Goal: Find specific page/section: Find specific page/section

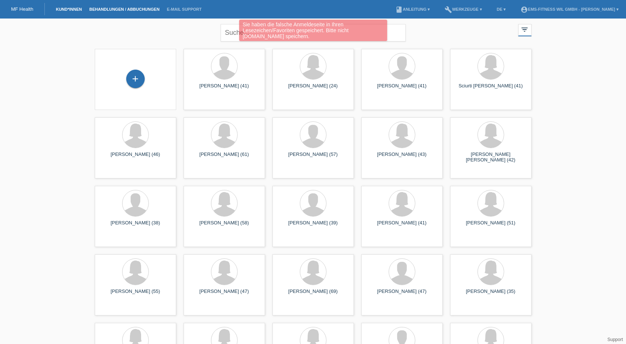
click at [120, 10] on link "Behandlungen / Abbuchungen" at bounding box center [124, 9] width 78 height 4
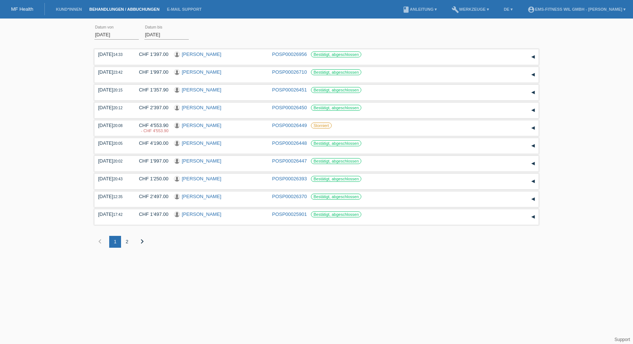
click at [24, 8] on link "MF Health" at bounding box center [22, 9] width 22 height 6
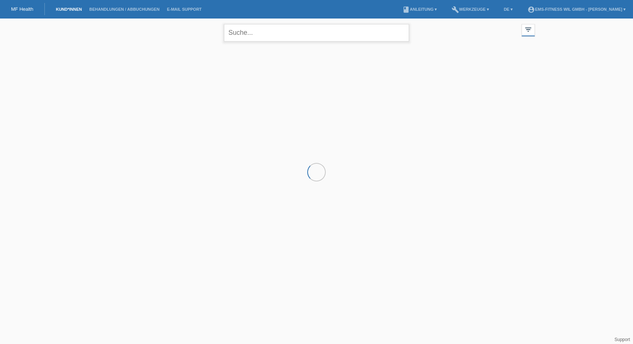
click at [248, 29] on input "text" at bounding box center [316, 32] width 185 height 17
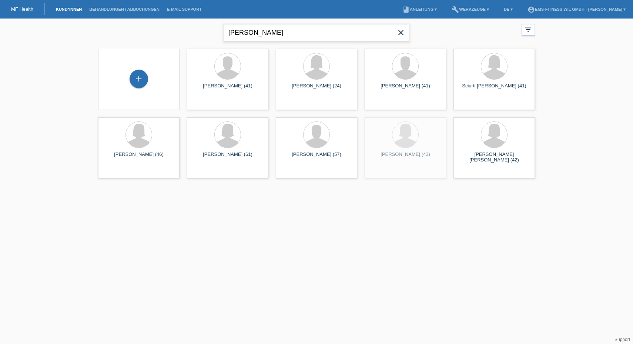
type input "hotz"
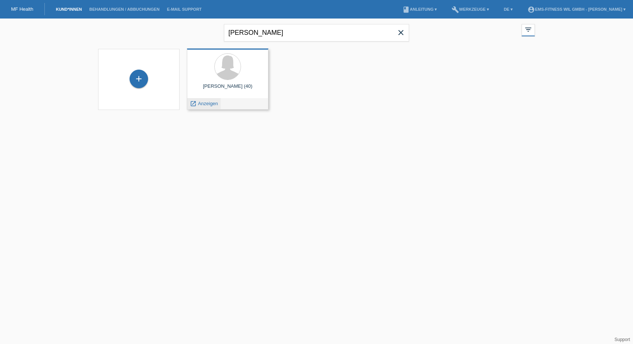
click at [198, 105] on span "Anzeigen" at bounding box center [208, 104] width 20 height 6
